Goal: Complete application form

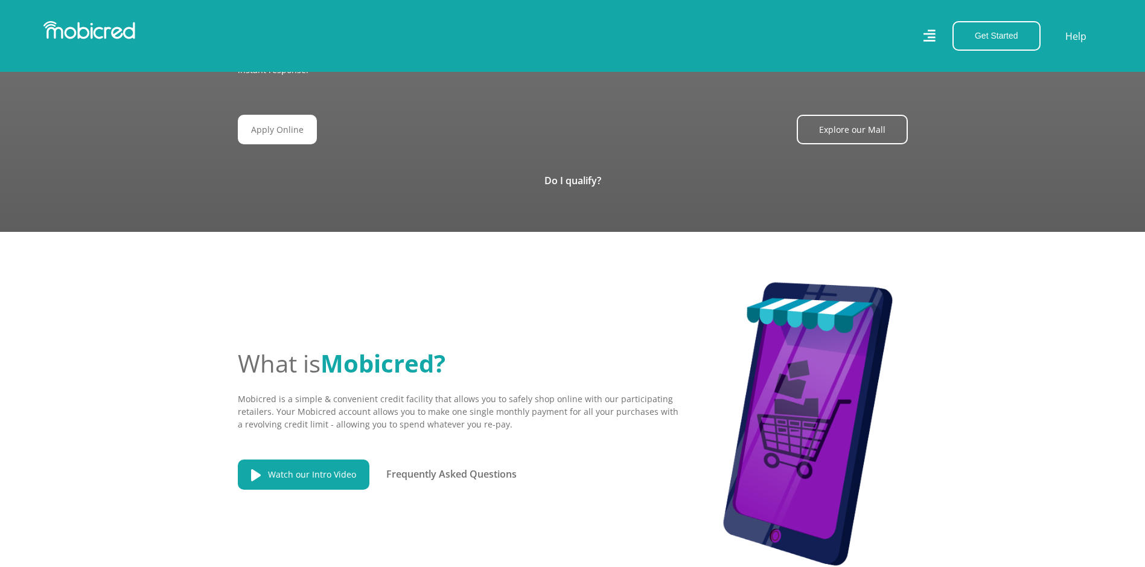
scroll to position [0, 688]
click at [284, 115] on link "Apply Online" at bounding box center [282, 130] width 79 height 30
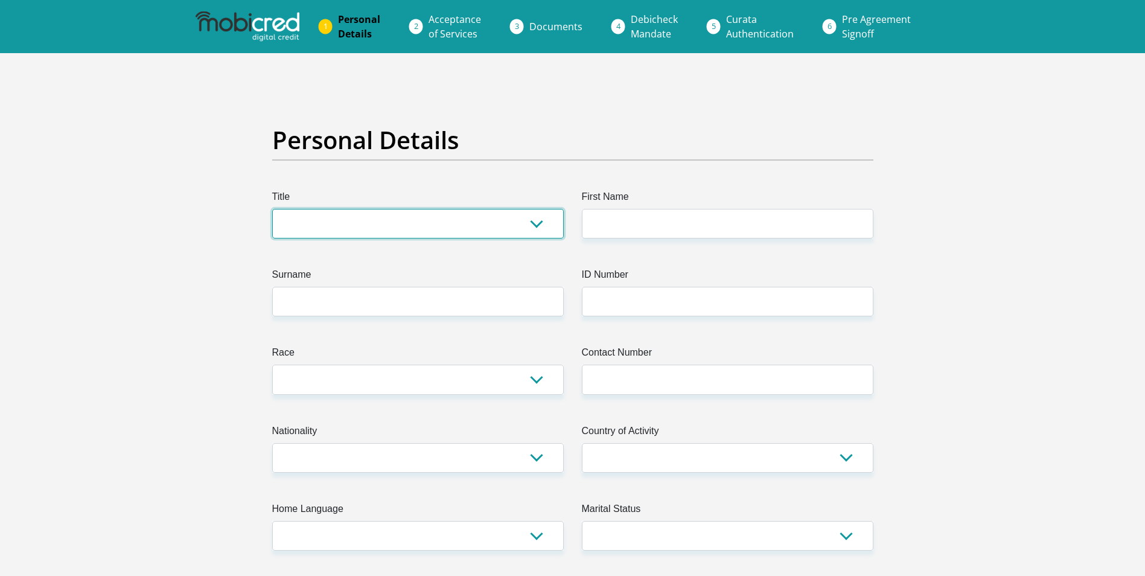
click at [533, 227] on select "Mr Ms Mrs Dr [PERSON_NAME]" at bounding box center [418, 224] width 292 height 30
select select "Ms"
click at [272, 209] on select "Mr Ms Mrs Dr [PERSON_NAME]" at bounding box center [418, 224] width 292 height 30
click at [391, 235] on select "Mr Ms Mrs Dr Other" at bounding box center [418, 224] width 292 height 30
click at [409, 233] on select "Mr Ms Mrs Dr Other" at bounding box center [418, 224] width 292 height 30
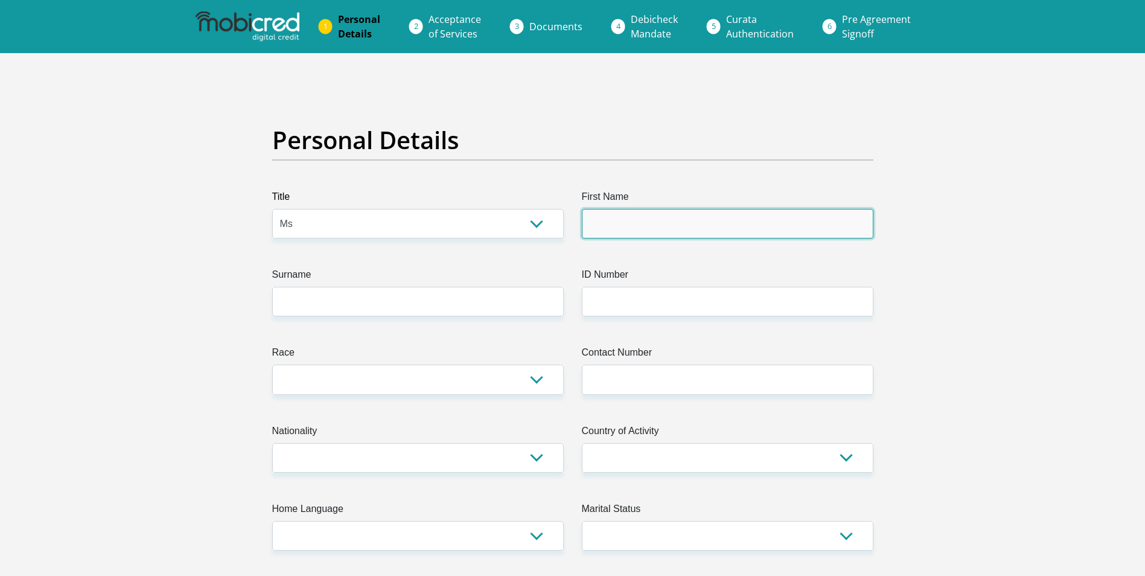
click at [614, 227] on input "First Name" at bounding box center [728, 224] width 292 height 30
type input "thabitha"
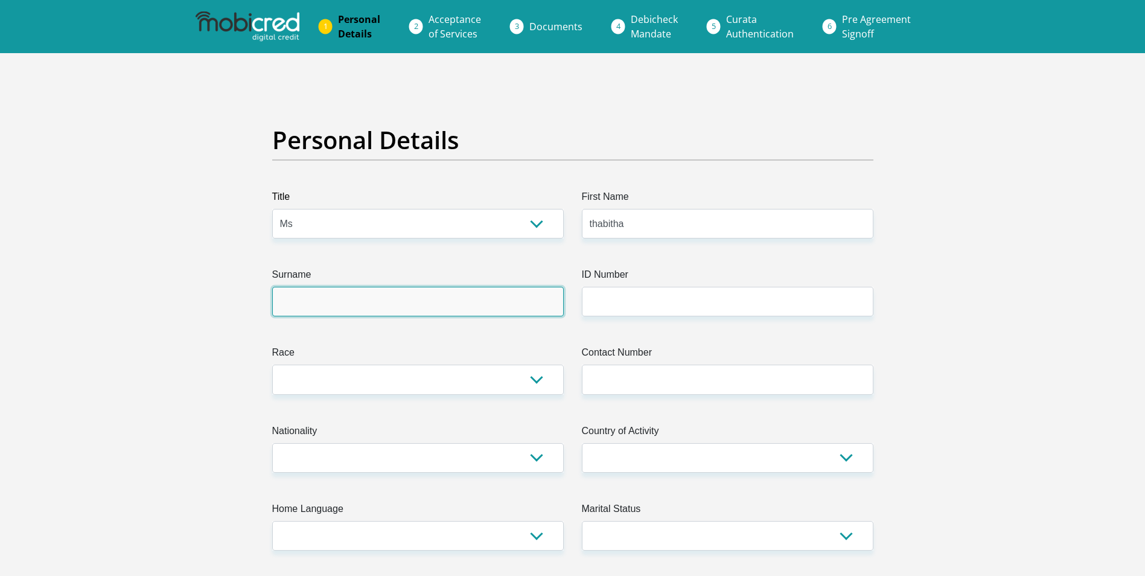
type input "Mahlangu"
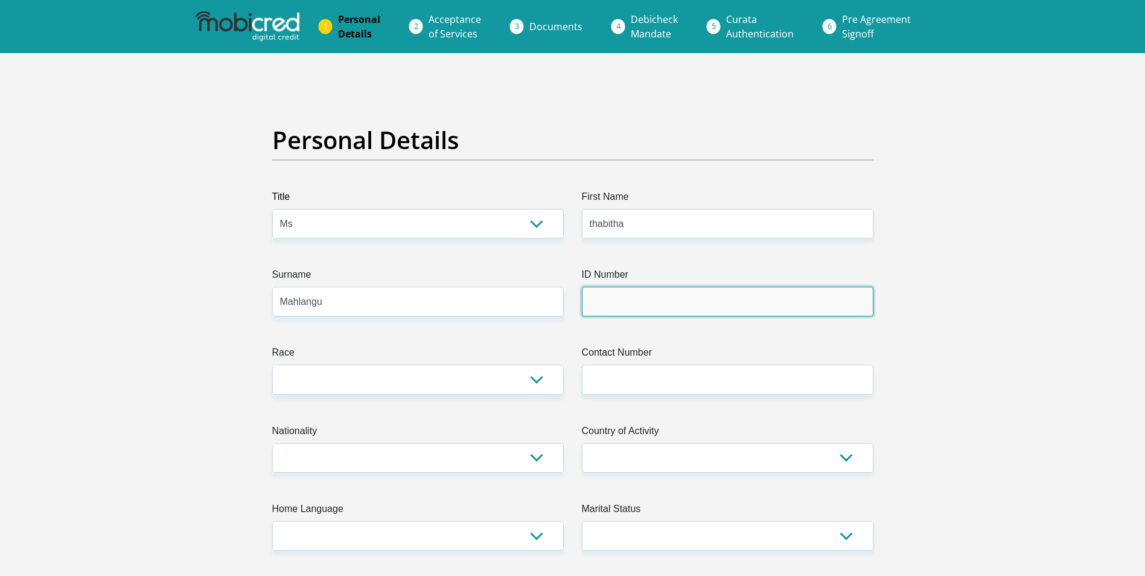
type input "9002090772085"
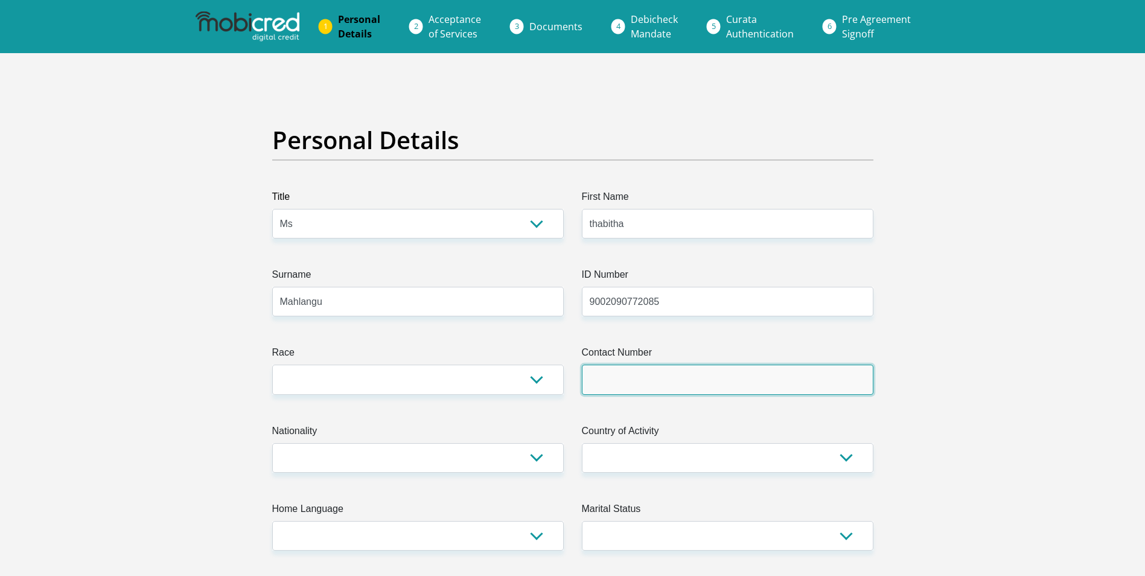
type input "0795866217"
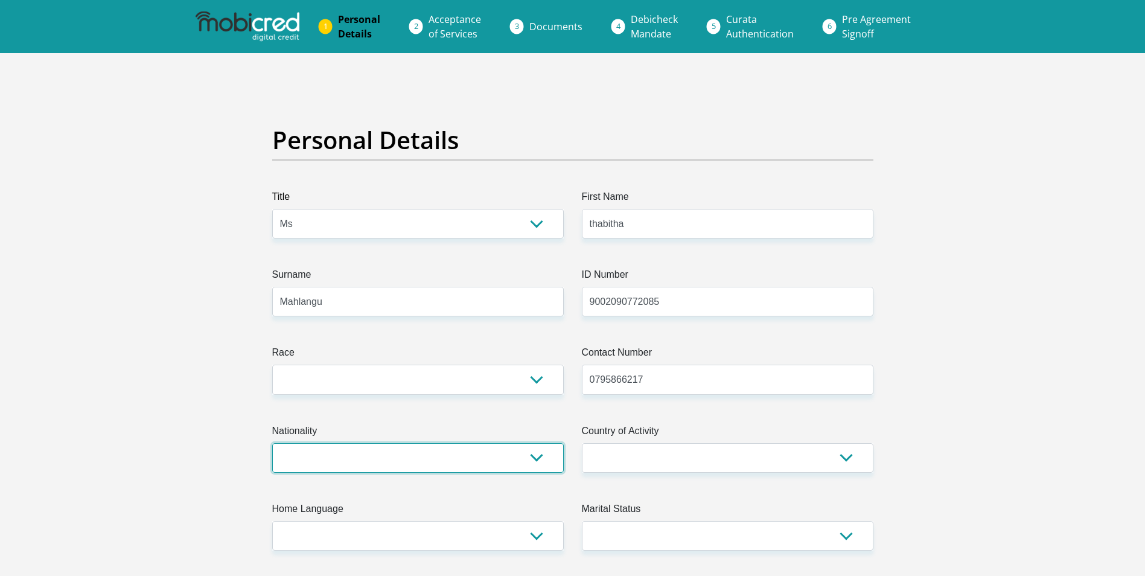
select select "ZAF"
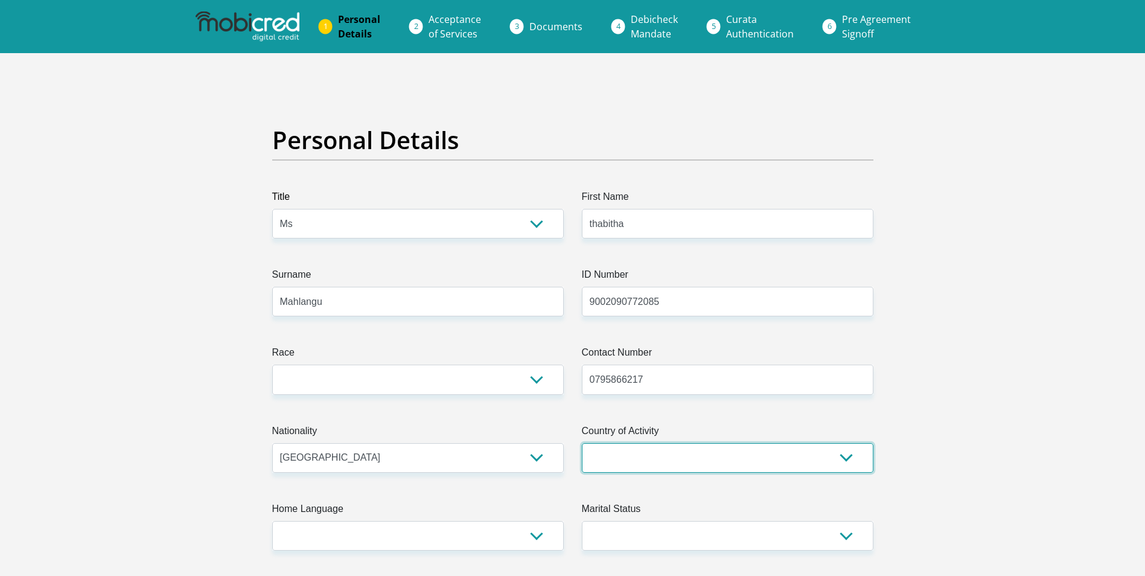
select select "ZAF"
type input "22 corner, 2nd street and voortrekker Avenue, edenvale"
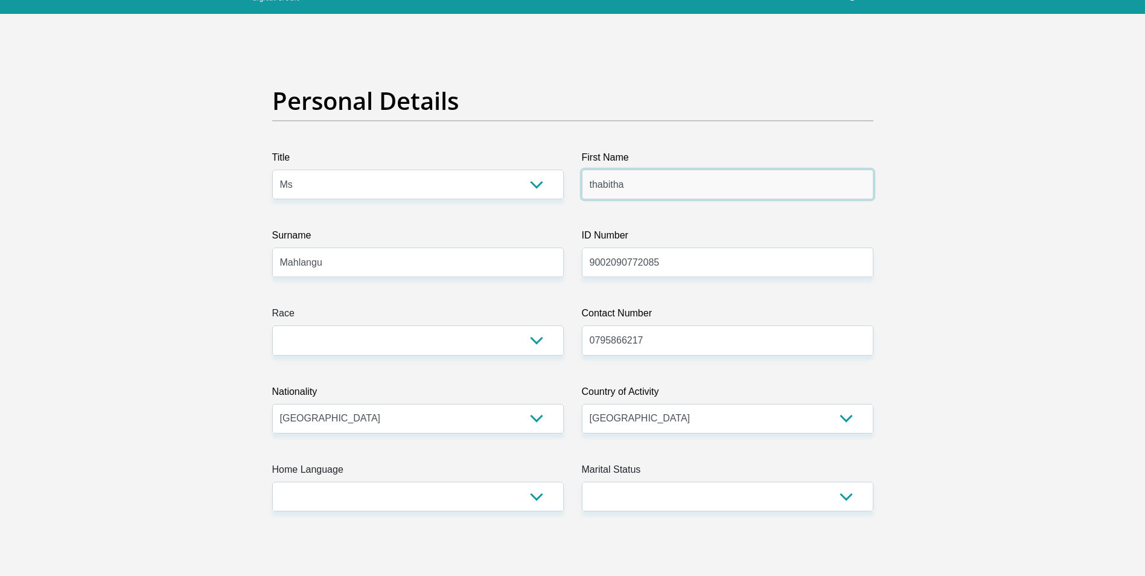
scroll to position [60, 0]
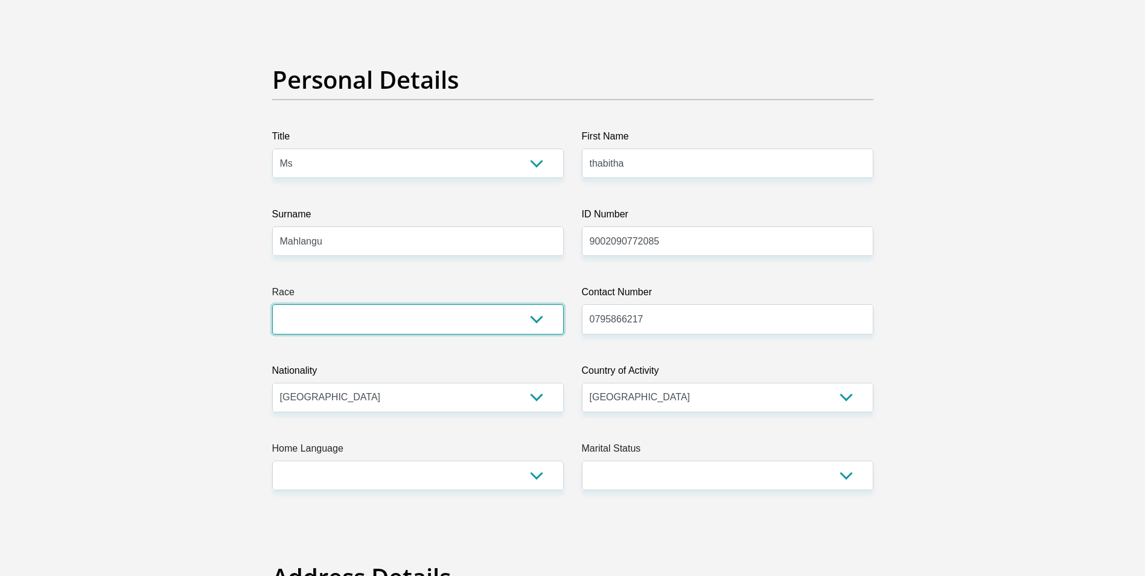
click at [534, 315] on select "Black Coloured Indian White Other" at bounding box center [418, 319] width 292 height 30
select select "1"
click at [272, 304] on select "Black Coloured Indian White Other" at bounding box center [418, 319] width 292 height 30
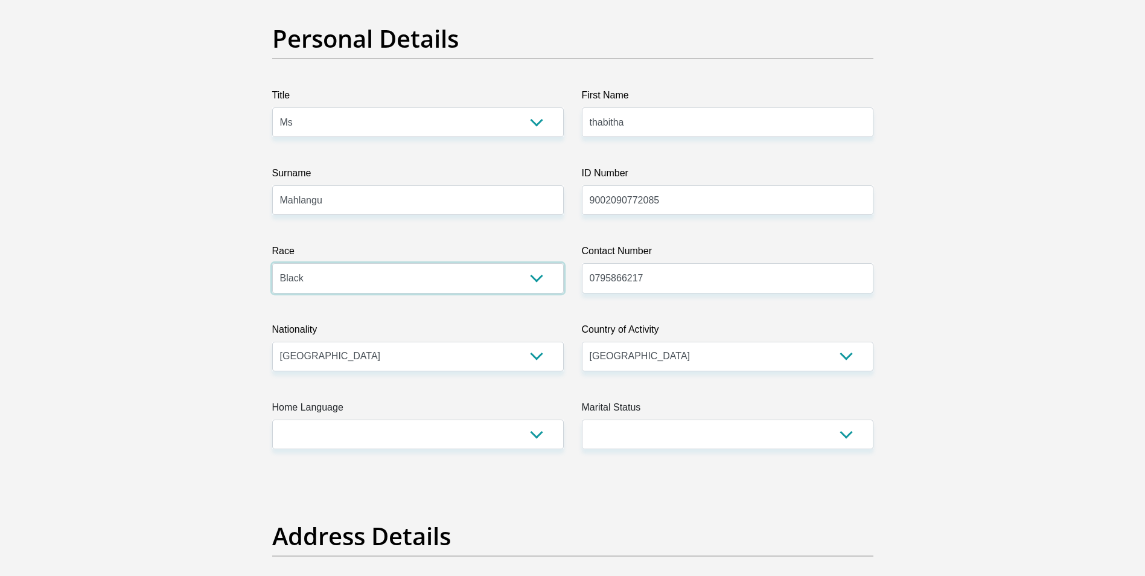
scroll to position [181, 0]
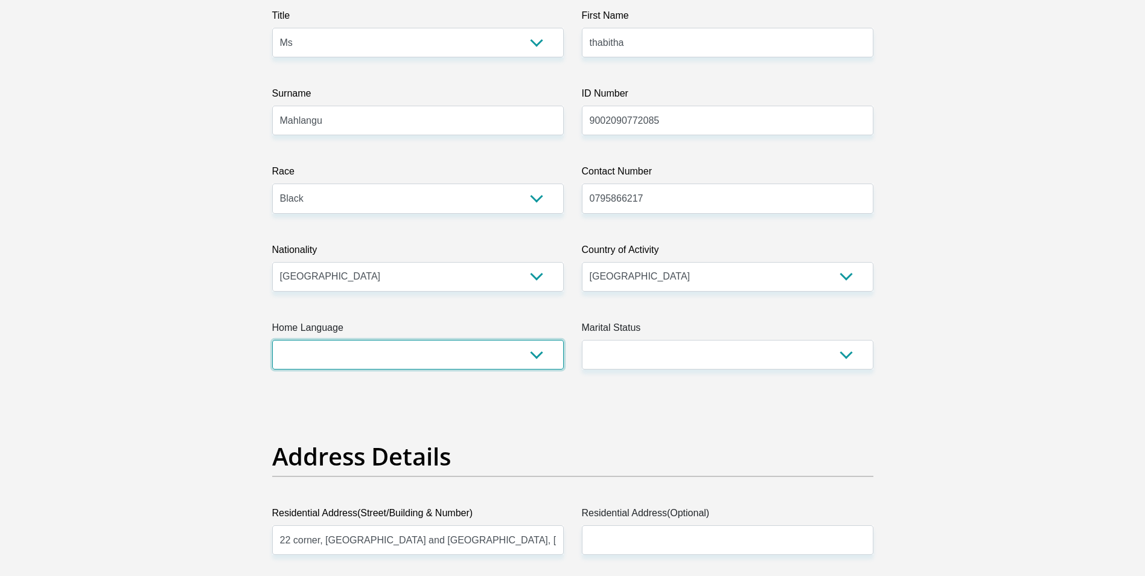
click at [430, 358] on select "Afrikaans English Sepedi South Ndebele Southern Sotho Swati Tsonga Tswana Venda…" at bounding box center [418, 355] width 292 height 30
select select "nso"
click at [272, 340] on select "Afrikaans English Sepedi South Ndebele Southern Sotho Swati Tsonga Tswana Venda…" at bounding box center [418, 355] width 292 height 30
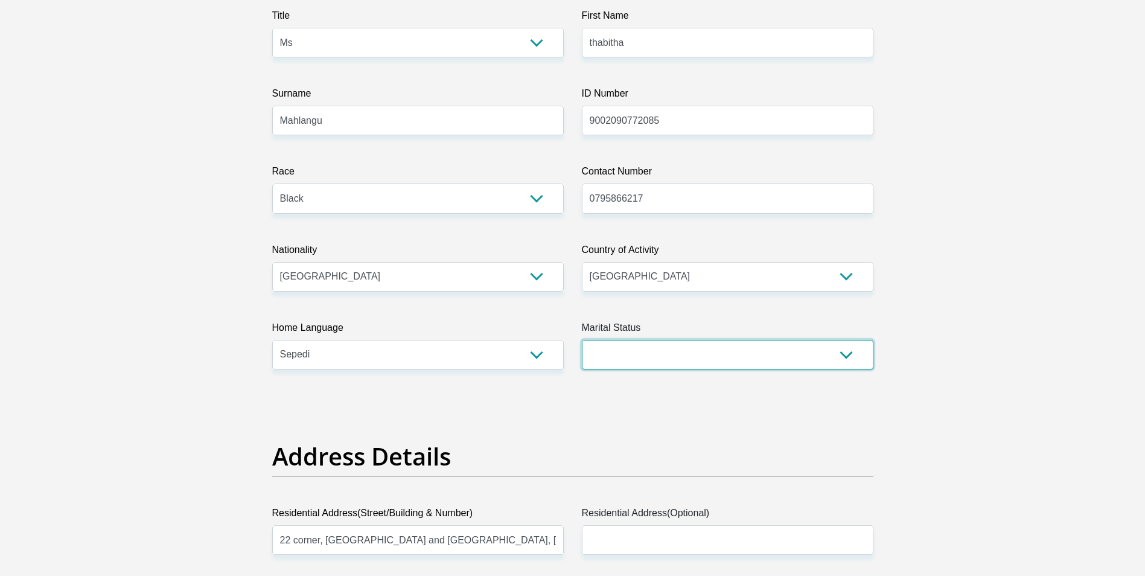
click at [625, 354] on select "Married ANC Single Divorced Widowed Married COP or Customary Law" at bounding box center [728, 355] width 292 height 30
select select "2"
click at [582, 340] on select "Married ANC Single Divorced Widowed Married COP or Customary Law" at bounding box center [728, 355] width 292 height 30
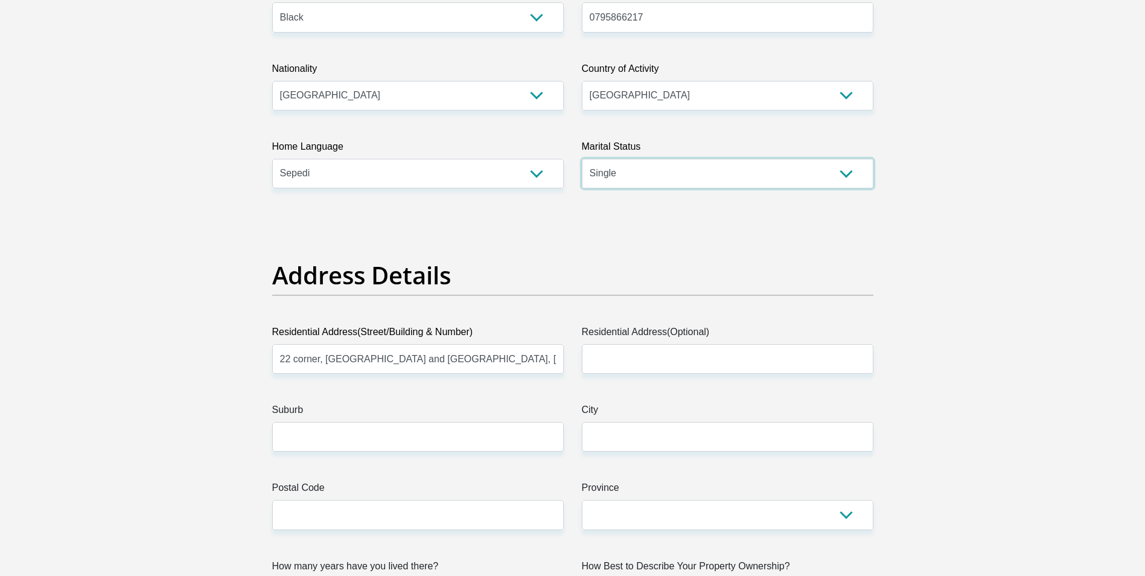
scroll to position [423, 0]
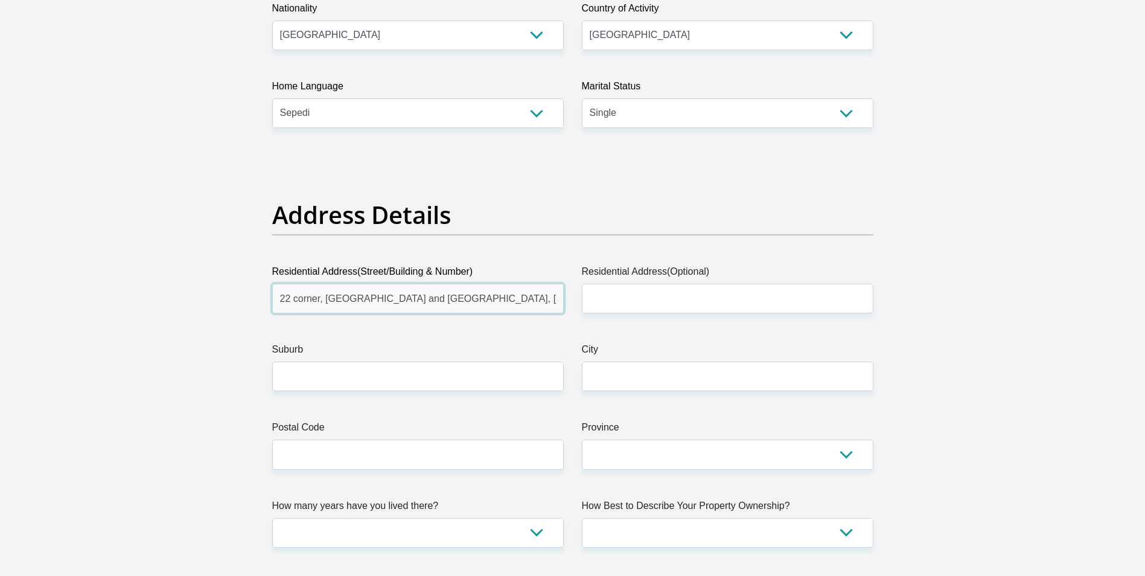
click at [522, 302] on input "22 corner, 2nd street and voortrekker Avenue, edenvale" at bounding box center [418, 299] width 292 height 30
drag, startPoint x: 531, startPoint y: 302, endPoint x: 15, endPoint y: 303, distance: 516.2
type input "67th on 7 Avenue, Edenvale"
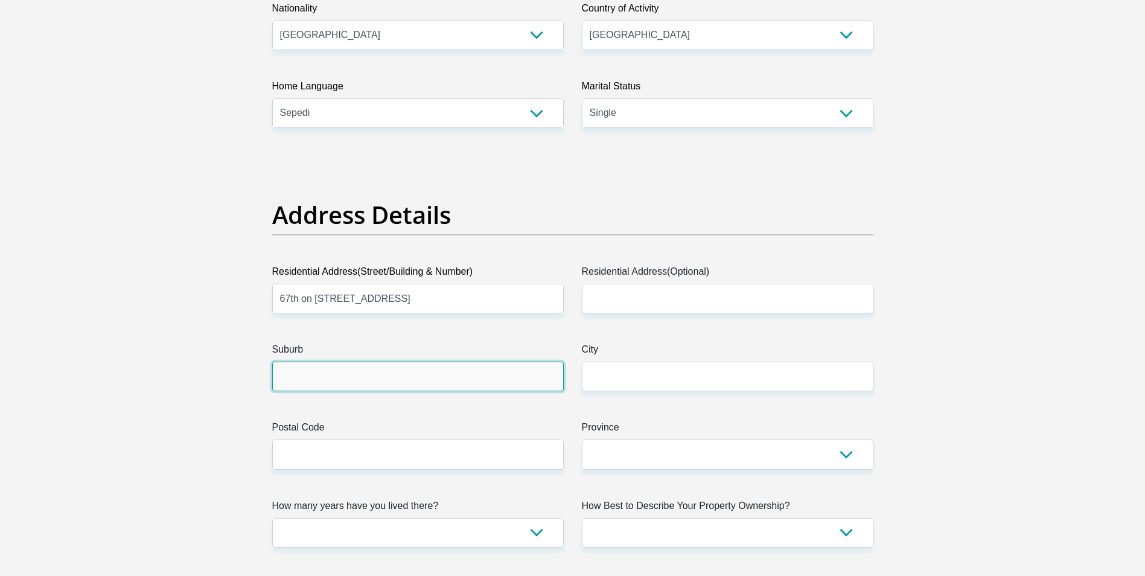
click at [385, 375] on input "Suburb" at bounding box center [418, 377] width 292 height 30
type input "Edenvale"
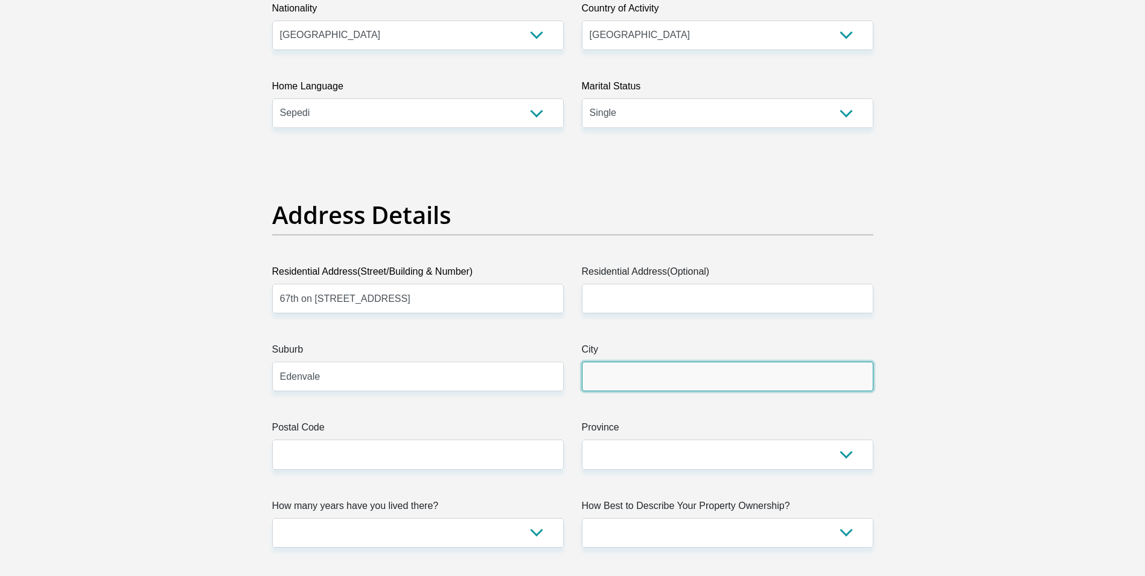
type input "Edenvale"
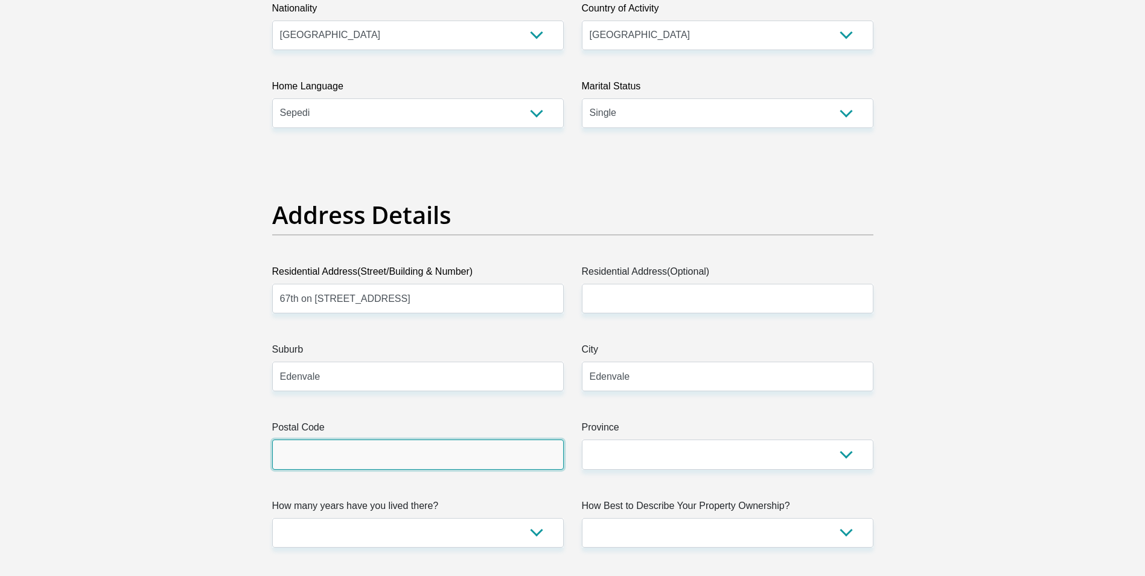
type input "1609"
type input "thabithamahlangu@gmail.com"
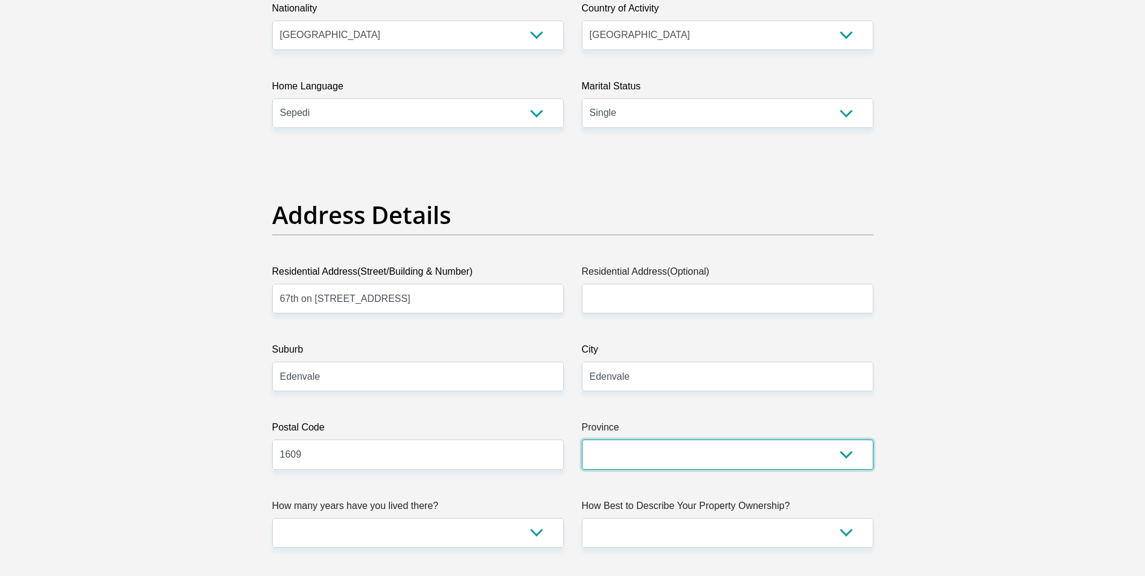
click at [652, 453] on select "Eastern Cape Free State Gauteng KwaZulu-Natal Limpopo Mpumalanga Northern Cape …" at bounding box center [728, 455] width 292 height 30
select select "Gauteng"
click at [582, 440] on select "Eastern Cape Free State Gauteng KwaZulu-Natal Limpopo Mpumalanga Northern Cape …" at bounding box center [728, 455] width 292 height 30
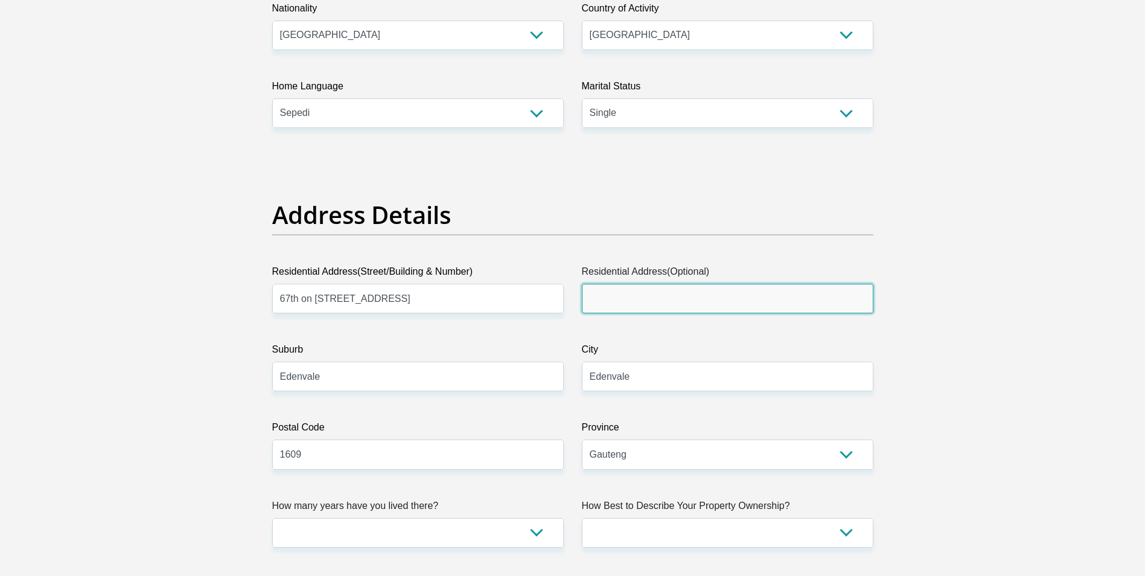
click at [651, 301] on input "Residential Address(Optional)" at bounding box center [728, 299] width 292 height 30
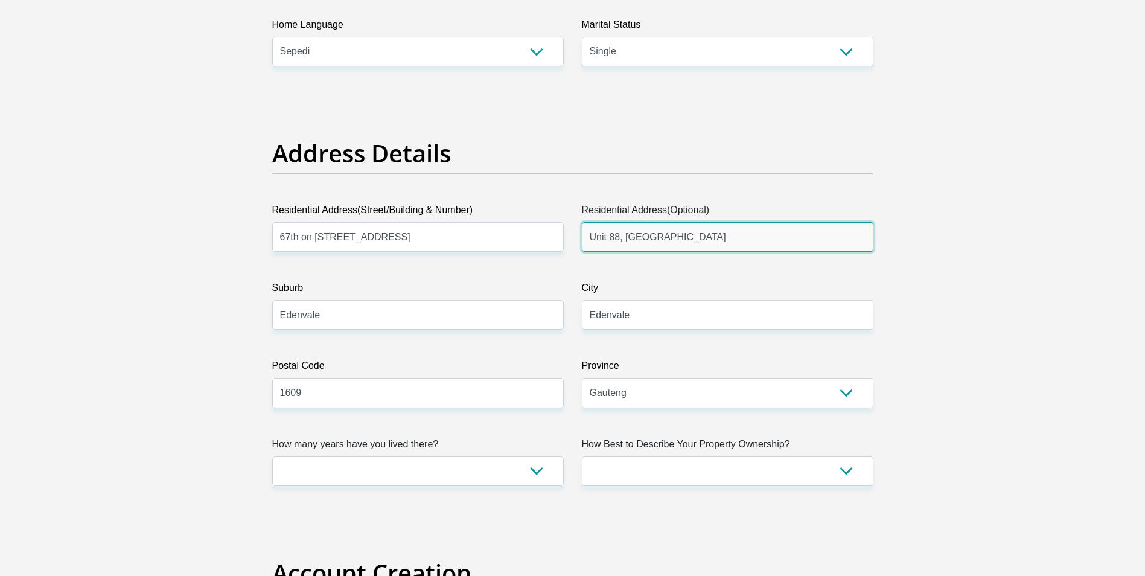
scroll to position [543, 0]
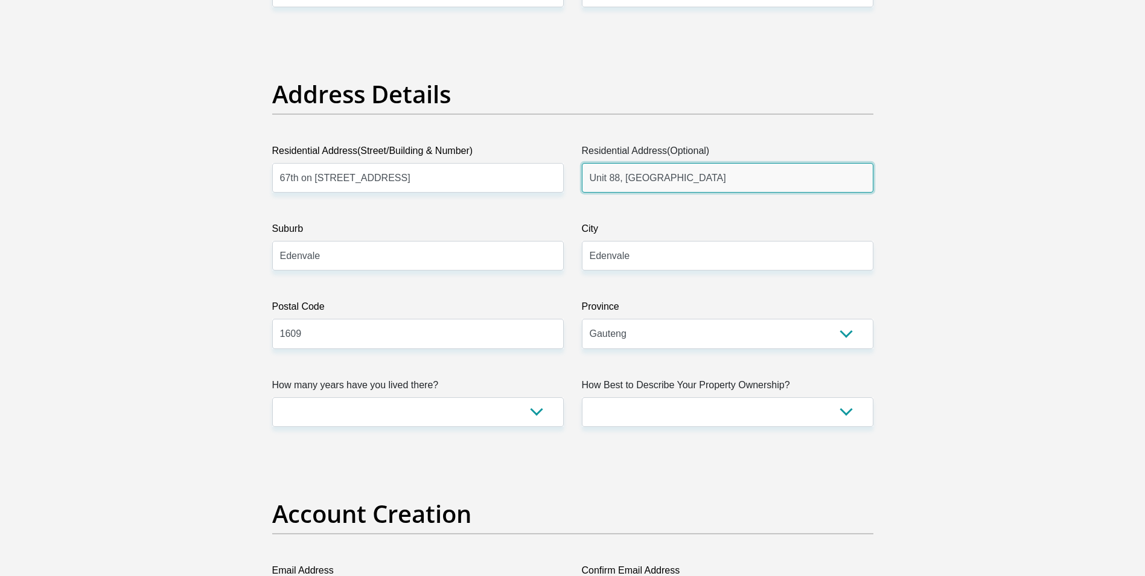
type input "Unit 88, 67th on 7th Avenue"
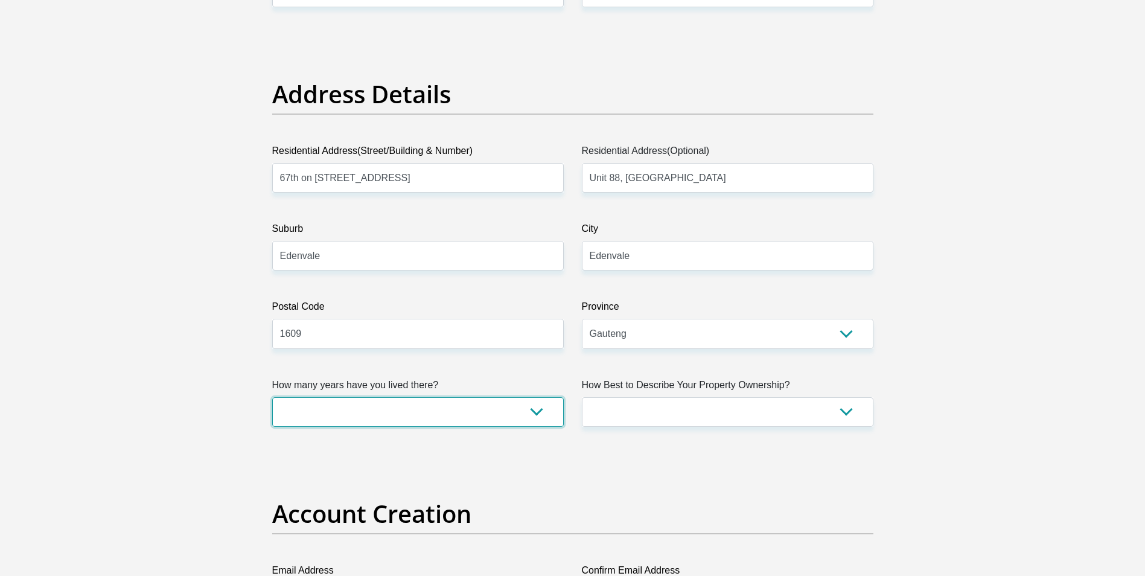
click at [533, 412] on select "less than 1 year 1-3 years 3-5 years 5+ years" at bounding box center [418, 412] width 292 height 30
select select "0"
click at [272, 397] on select "less than 1 year 1-3 years 3-5 years 5+ years" at bounding box center [418, 412] width 292 height 30
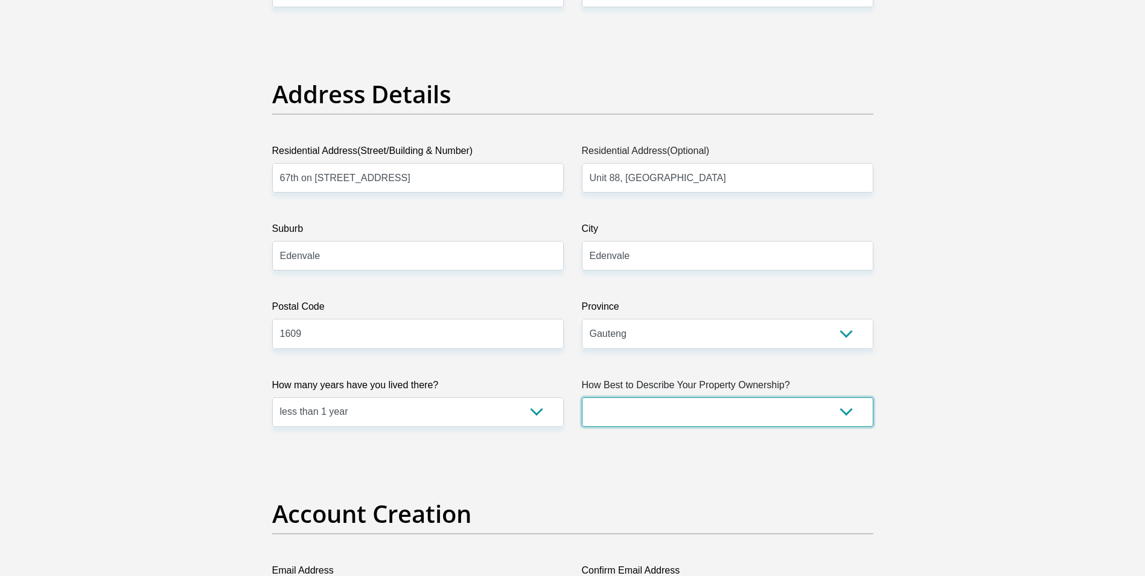
click at [636, 420] on select "Owned Rented Family Owned Company Dwelling" at bounding box center [728, 412] width 292 height 30
select select "Rented"
click at [582, 397] on select "Owned Rented Family Owned Company Dwelling" at bounding box center [728, 412] width 292 height 30
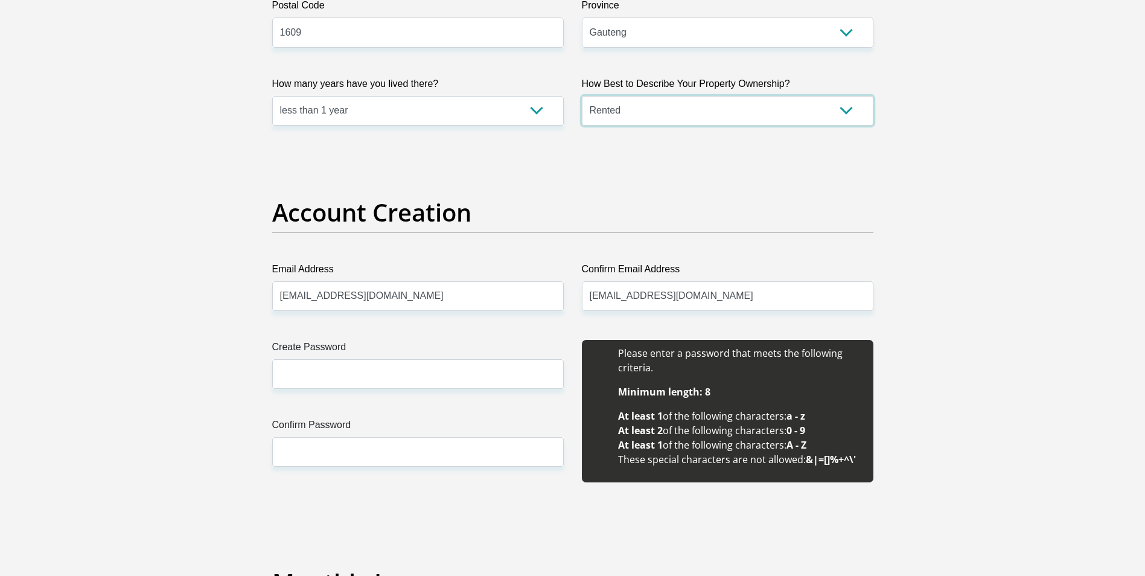
scroll to position [845, 0]
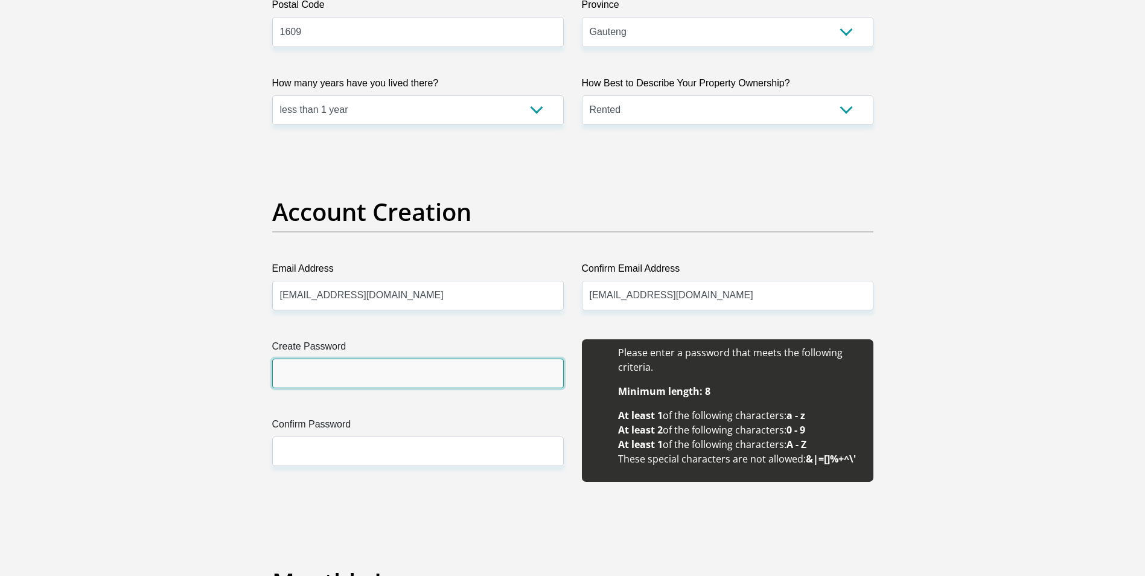
click at [446, 374] on input "Create Password" at bounding box center [418, 374] width 292 height 30
type input "Thabitha1990#"
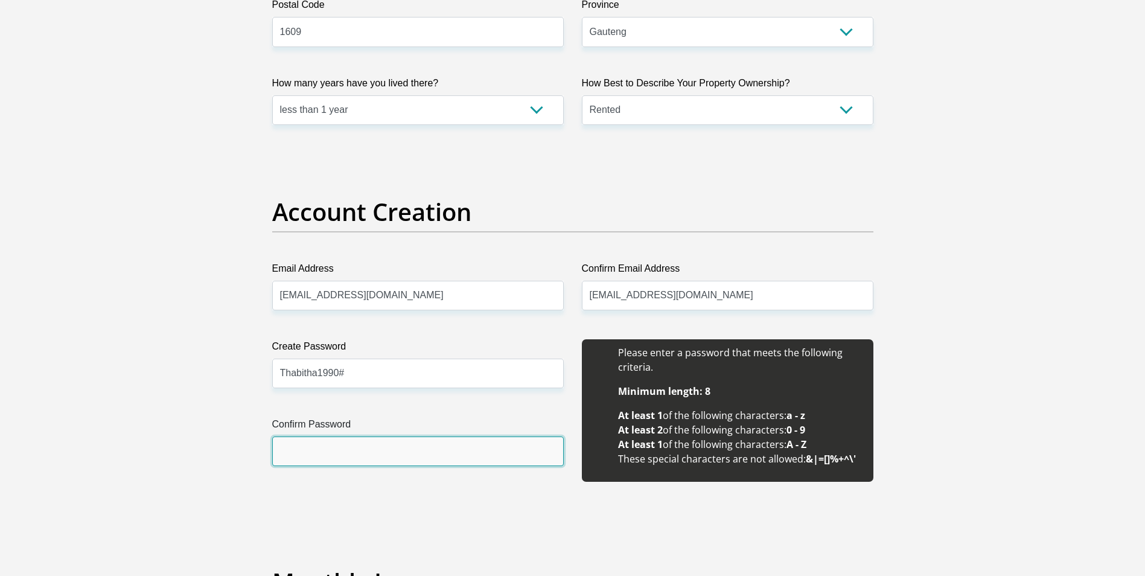
click at [434, 437] on input "Confirm Password" at bounding box center [418, 452] width 292 height 30
type input "Thabitha1990#"
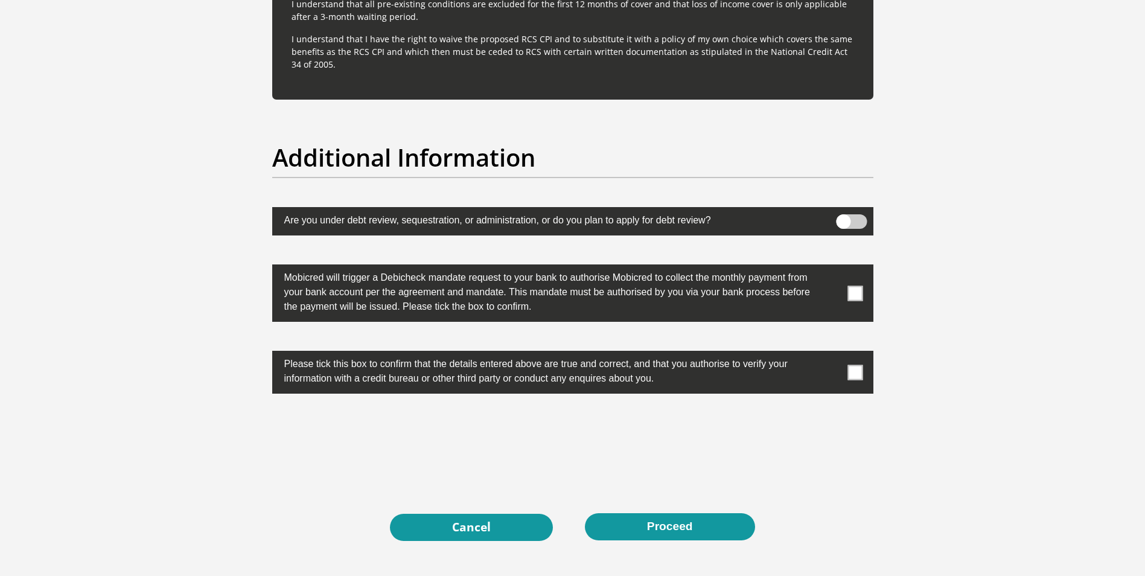
scroll to position [3515, 0]
